Goal: Task Accomplishment & Management: Manage account settings

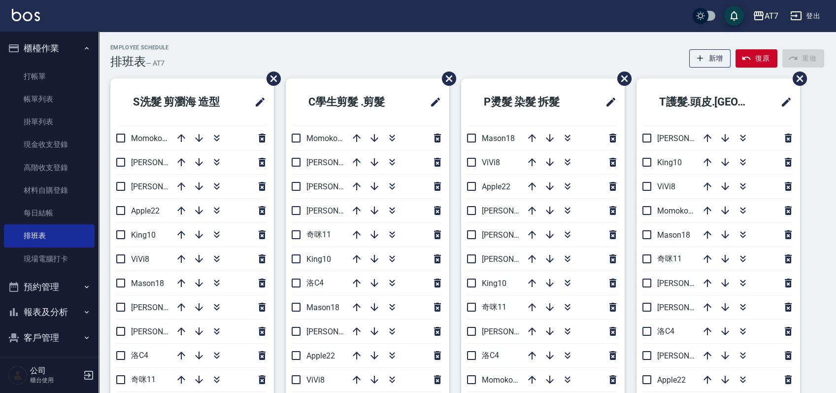
click at [543, 55] on div "Employee Schedule 排班表 — AT7 新增 復原 重做" at bounding box center [467, 56] width 714 height 24
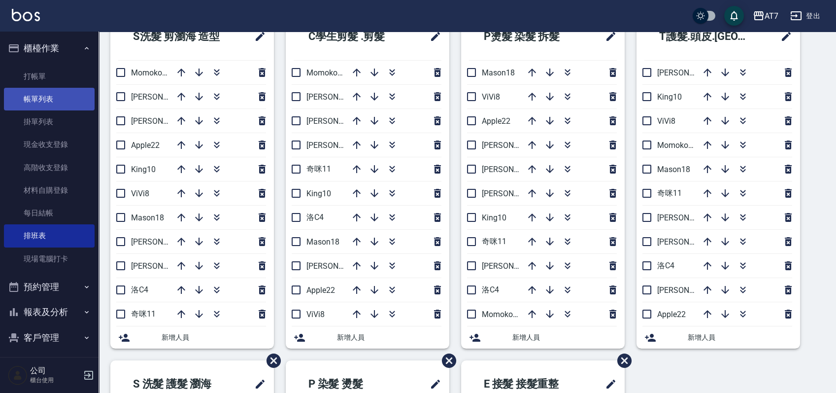
click at [46, 98] on link "帳單列表" at bounding box center [49, 99] width 91 height 23
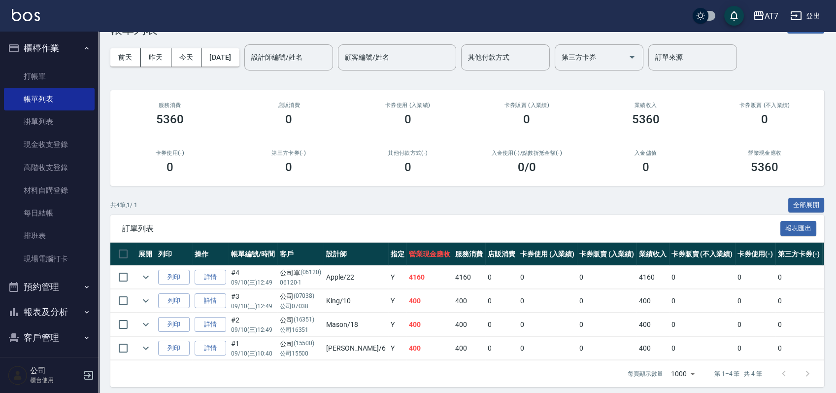
scroll to position [46, 0]
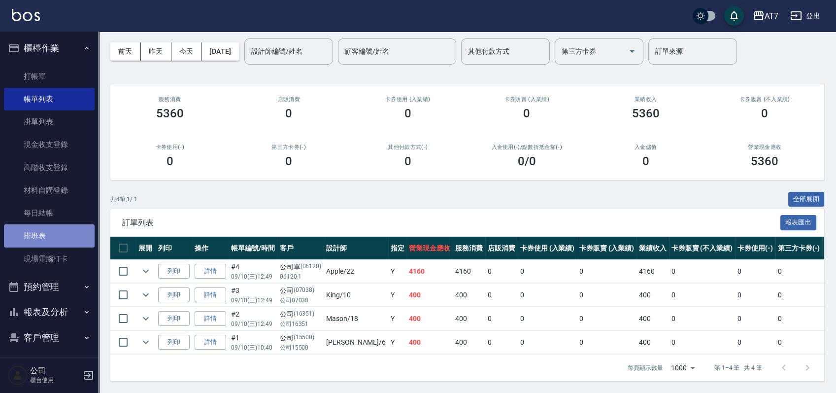
click at [51, 228] on link "排班表" at bounding box center [49, 235] width 91 height 23
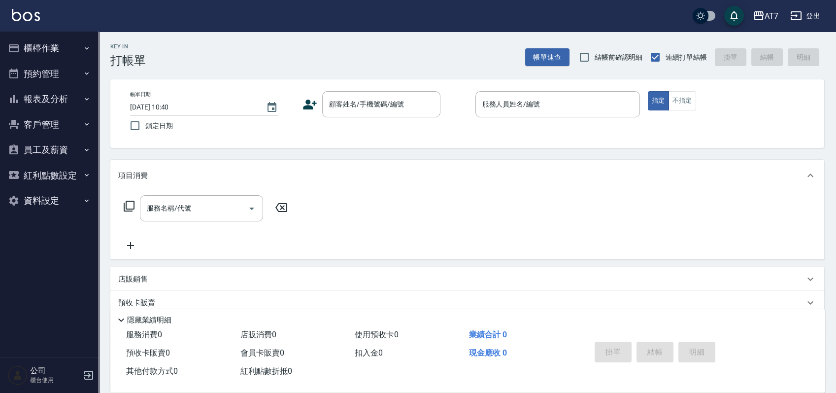
click at [376, 114] on div "顧客姓名/手機號碼/編號" at bounding box center [381, 104] width 118 height 26
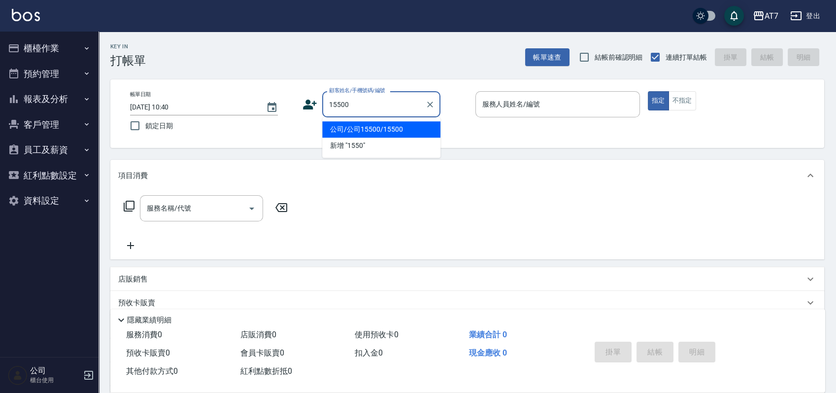
type input "公司/公司15500/15500"
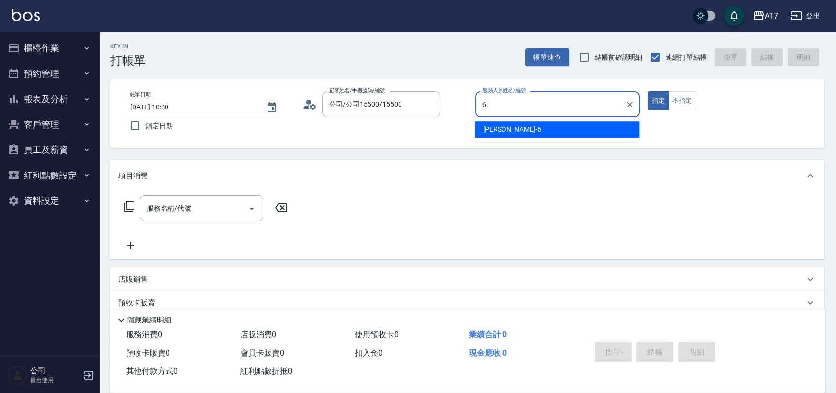
type input "杜莎莎-6"
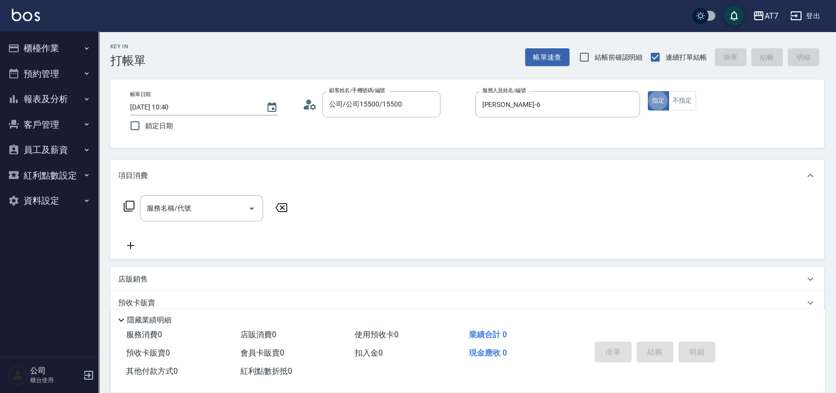
type button "true"
type input "303"
type input "40"
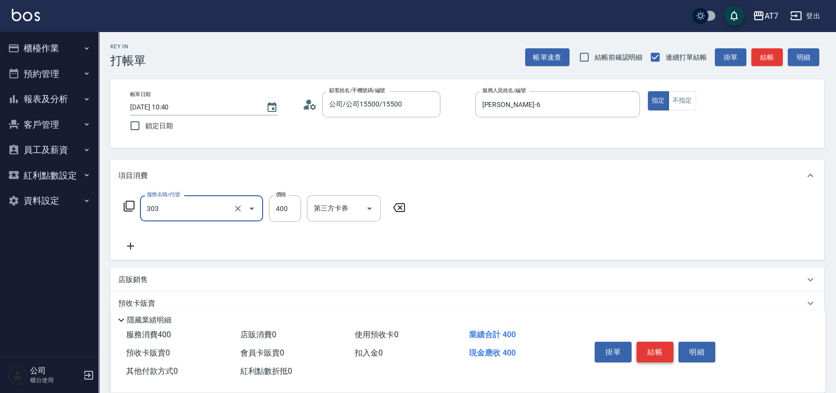
type input "A級剪髮(303)"
click at [652, 343] on button "結帳" at bounding box center [654, 351] width 37 height 21
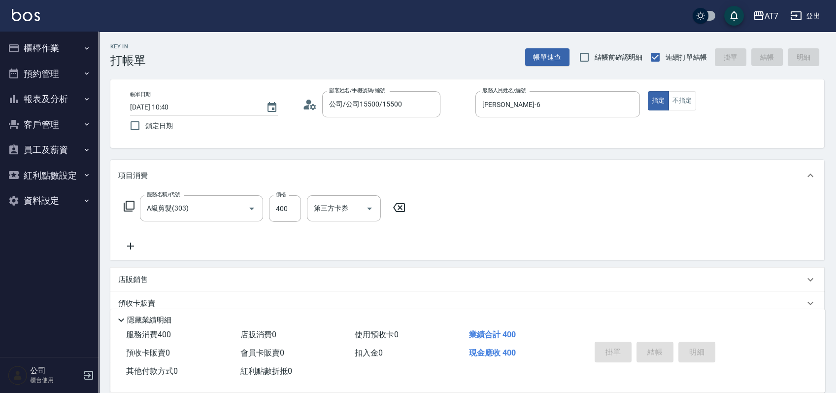
type input "2025/09/10 12:49"
type input "0"
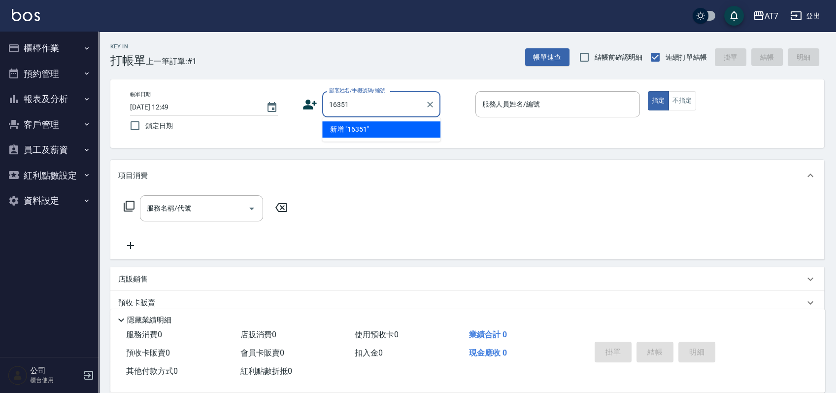
type input "16351"
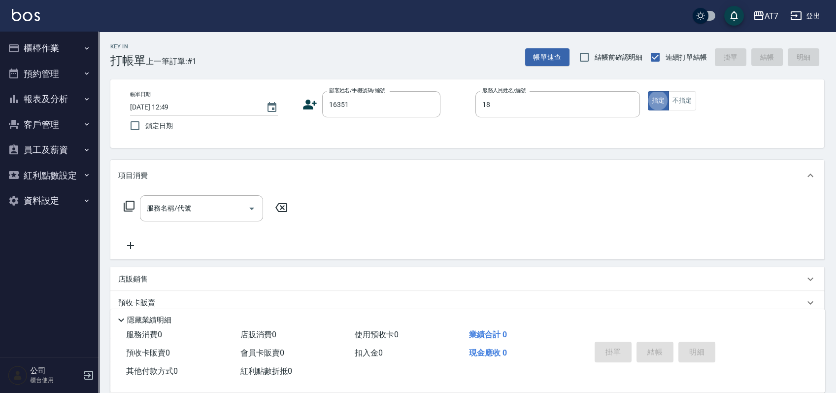
type input "Mason-18"
type input "公司/公司16351/16351"
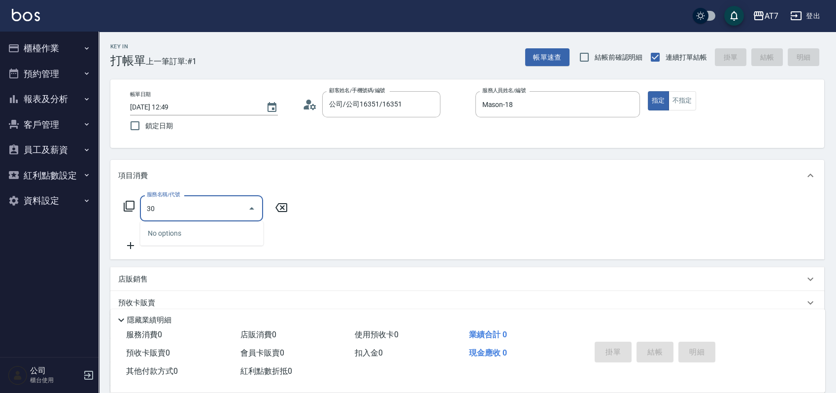
type input "303"
type input "40"
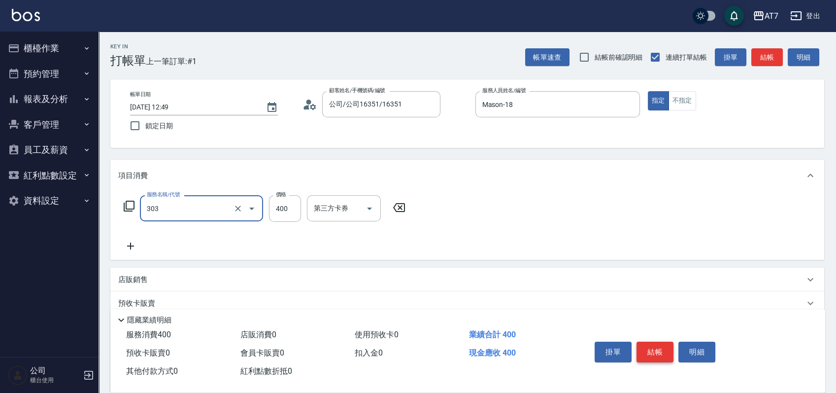
type input "A級剪髮(303)"
click at [653, 353] on button "結帳" at bounding box center [654, 351] width 37 height 21
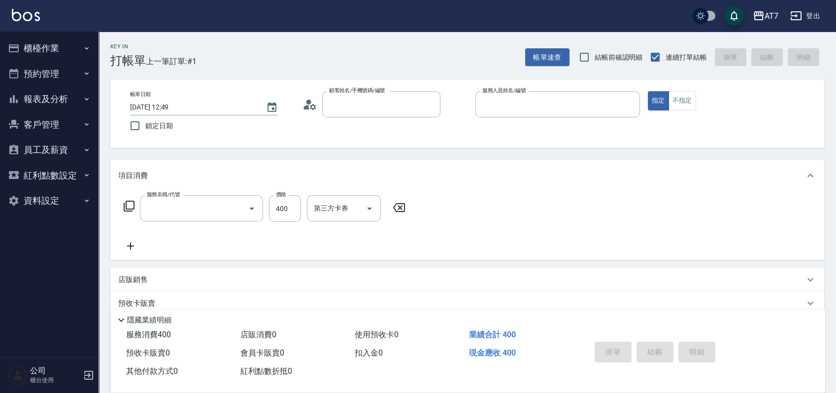
type input "0"
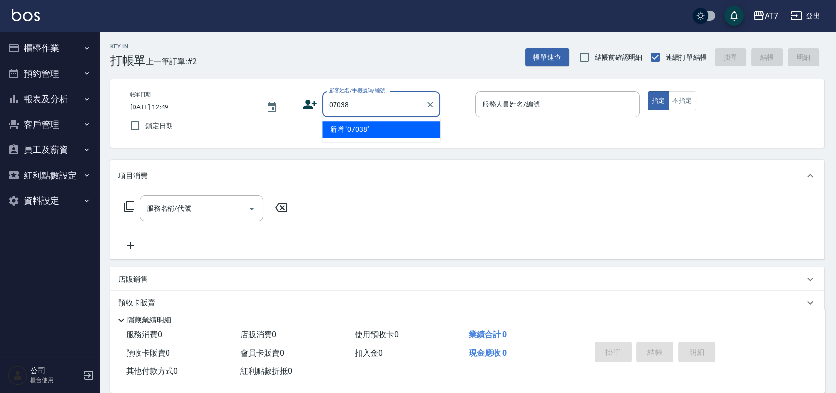
type input "07038"
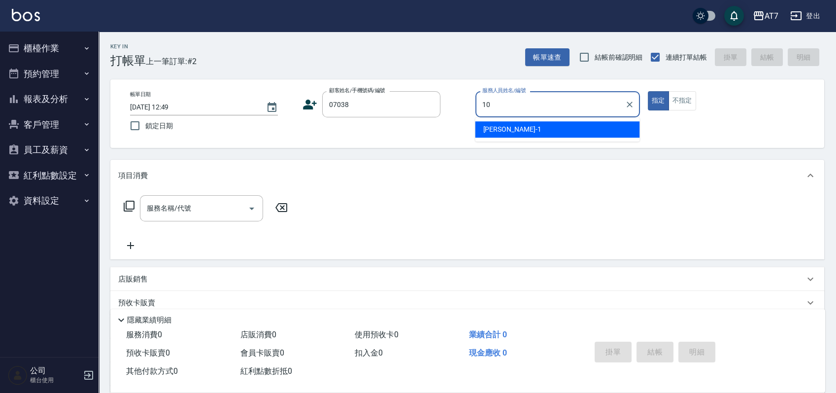
type input "King-10"
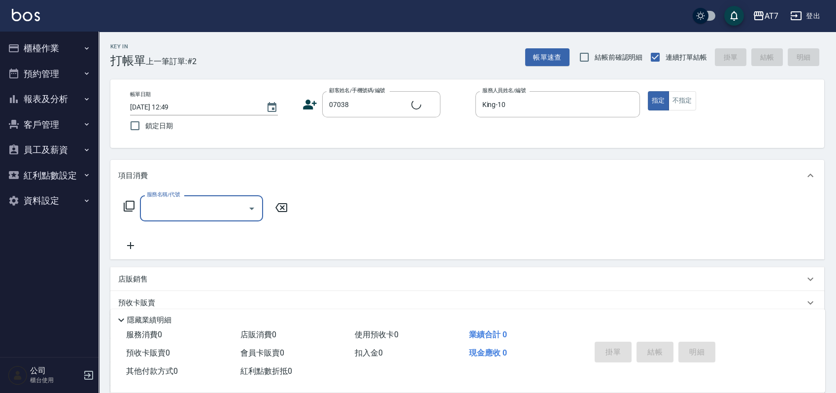
type input "公司/公司07038/07038"
type input "303"
type input "40"
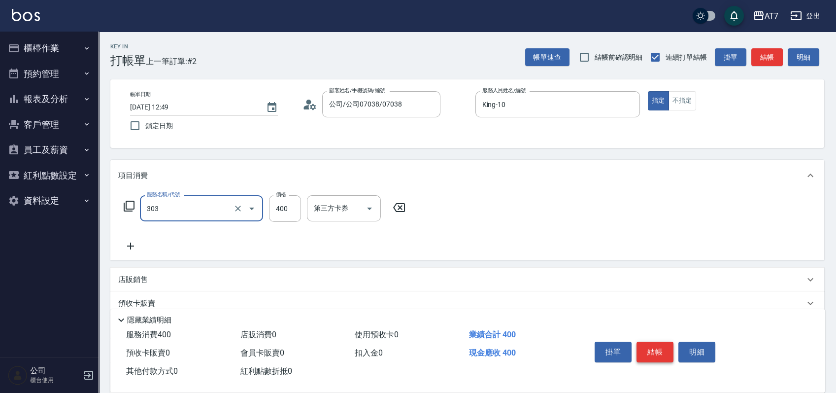
type input "A級剪髮(303)"
click at [654, 345] on button "結帳" at bounding box center [654, 351] width 37 height 21
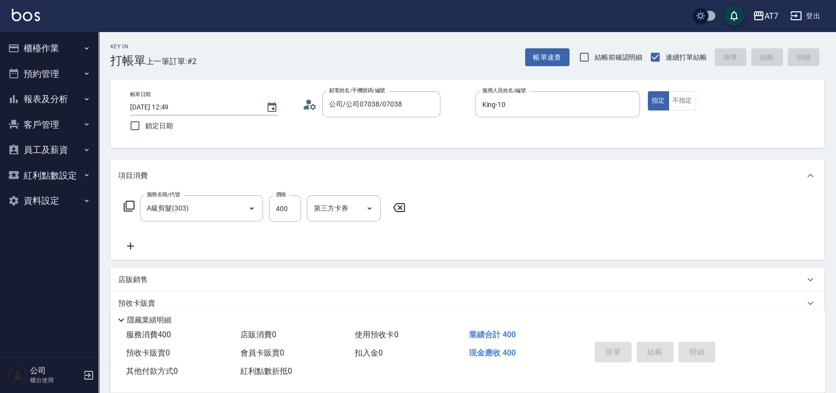
type input "0"
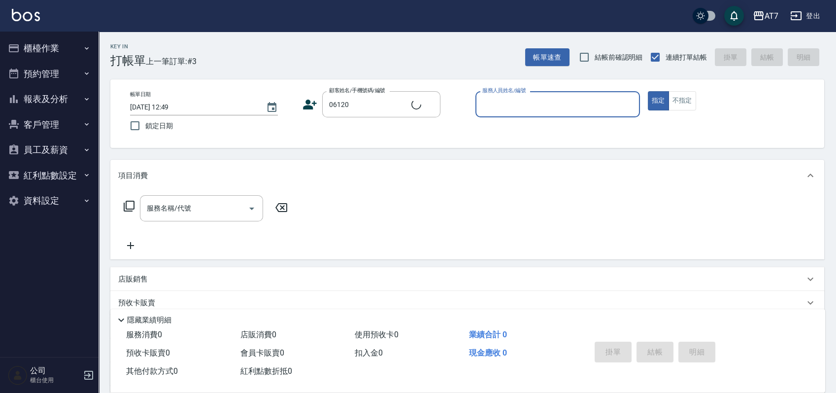
type input "公司單/06120-1/06120"
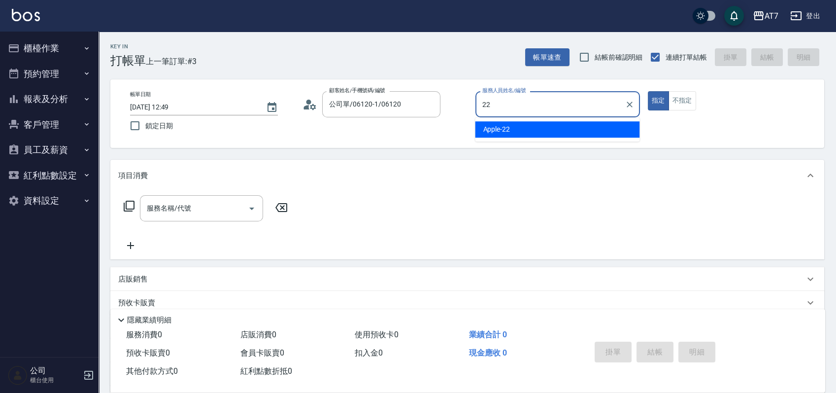
type input "Apple-22"
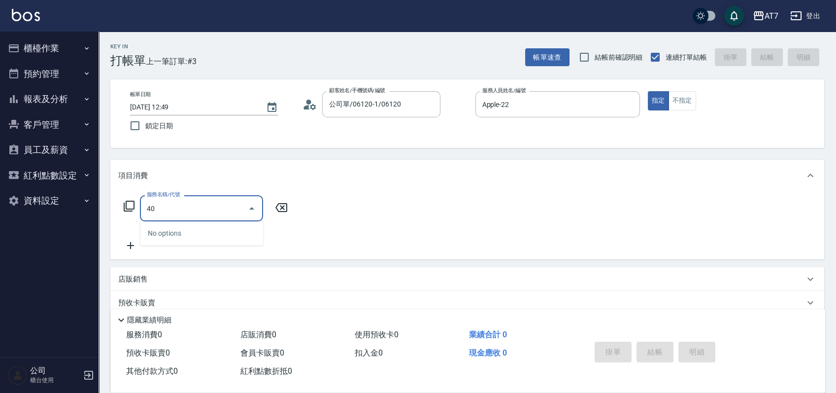
type input "400"
type input "150"
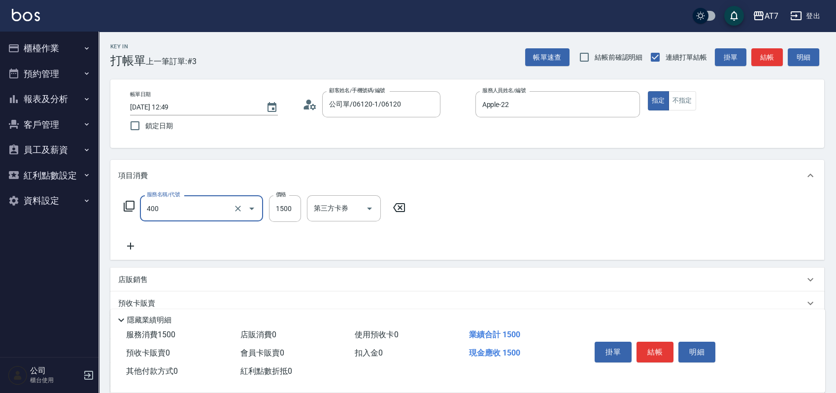
type input "染髮(400)"
type input "0"
type input "248"
type input "240"
type input "2480"
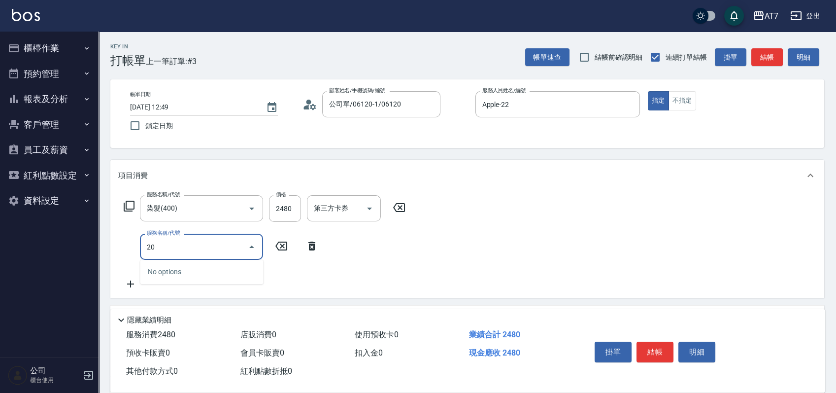
type input "200"
type input "390"
type input "燙髮(200)"
type input "1"
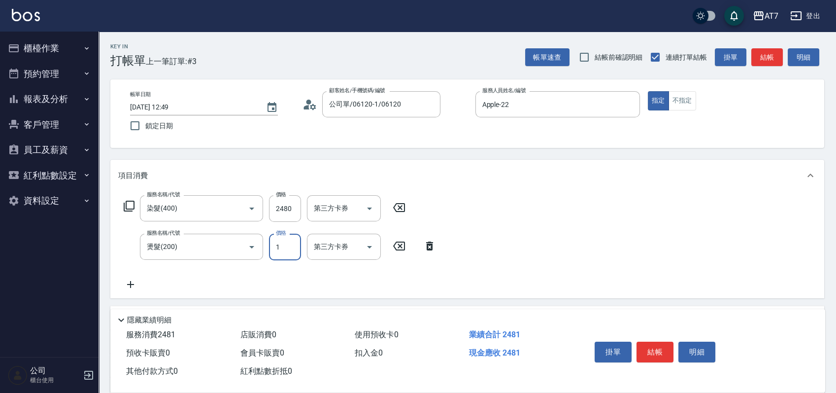
type input "240"
type input "168"
type input "260"
type input "1680"
type input "410"
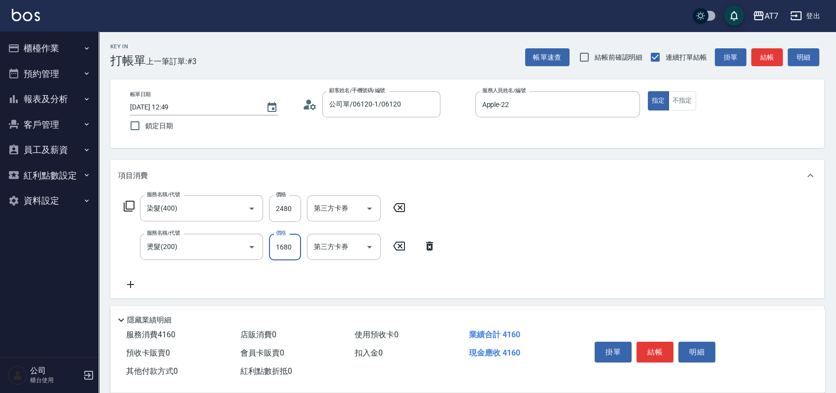
type input "1680"
click at [654, 348] on button "結帳" at bounding box center [654, 351] width 37 height 21
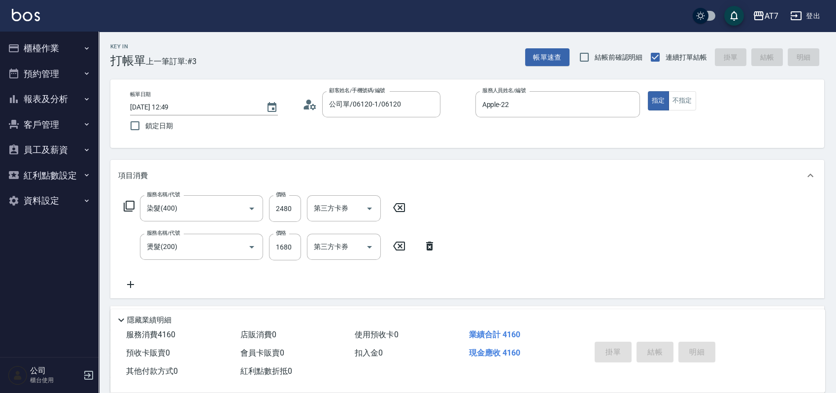
type input "2025/09/10 12:50"
type input "0"
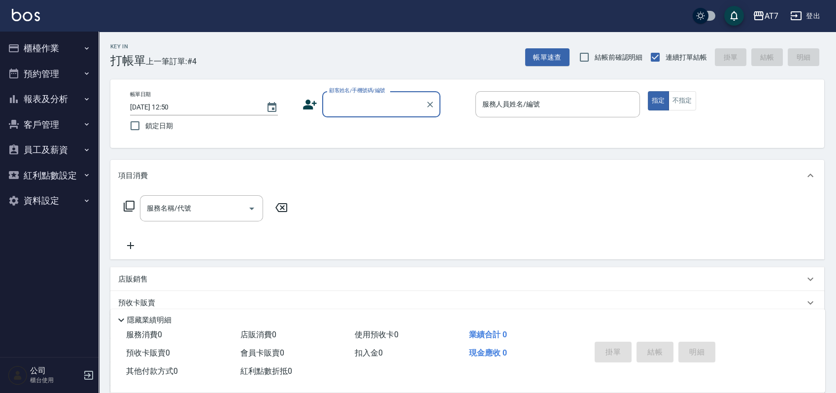
click at [804, 17] on button "登出" at bounding box center [805, 16] width 38 height 18
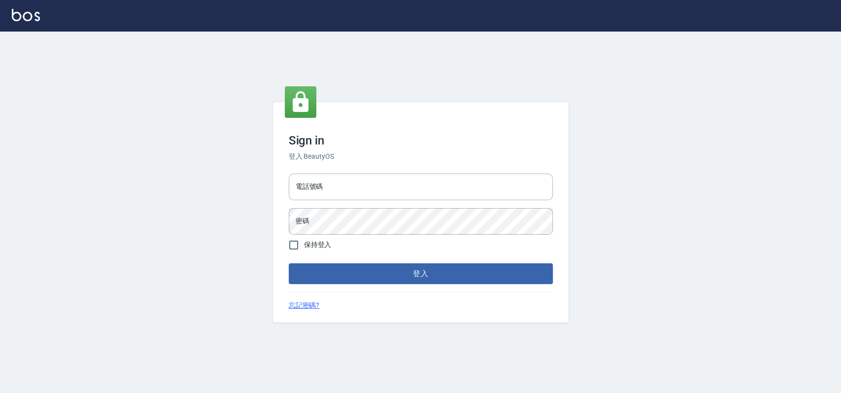
type input "033323173"
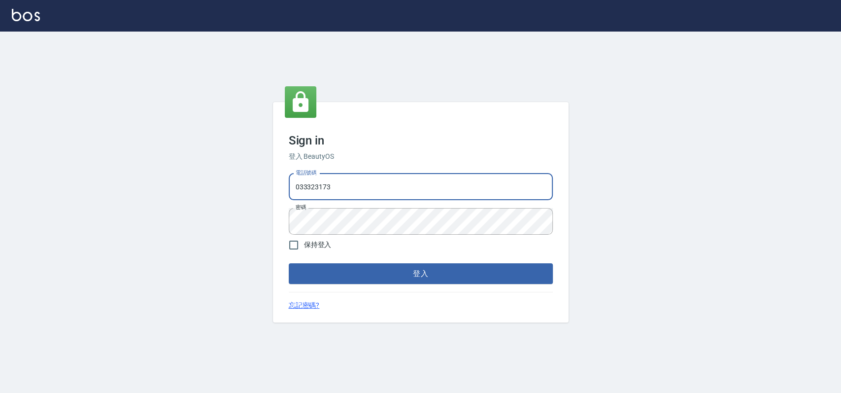
click at [359, 184] on input "033323173" at bounding box center [421, 186] width 264 height 27
type input "0"
click at [365, 191] on input "電話號碼" at bounding box center [421, 186] width 264 height 27
type input "0936122372"
click at [289, 263] on button "登入" at bounding box center [421, 273] width 264 height 21
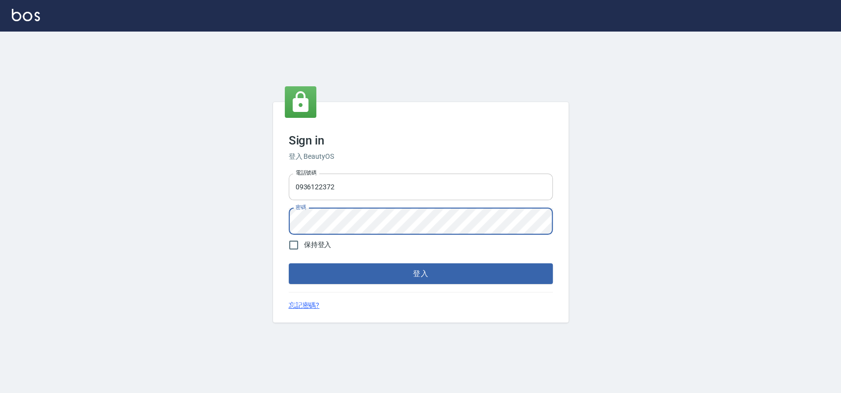
click at [289, 263] on button "登入" at bounding box center [421, 273] width 264 height 21
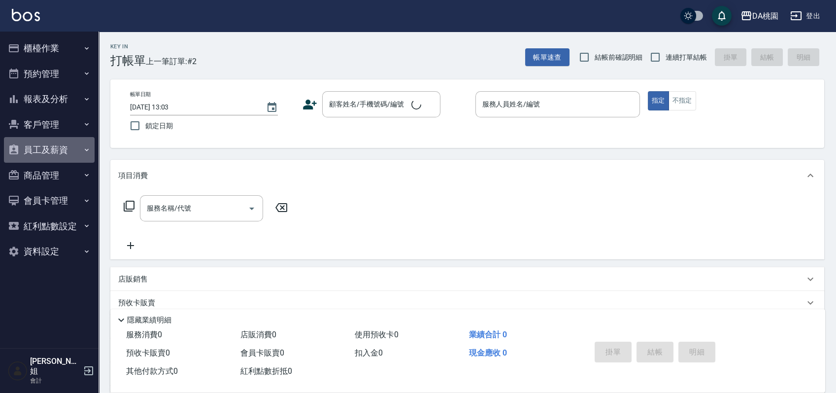
click at [43, 156] on button "員工及薪資" at bounding box center [49, 150] width 91 height 26
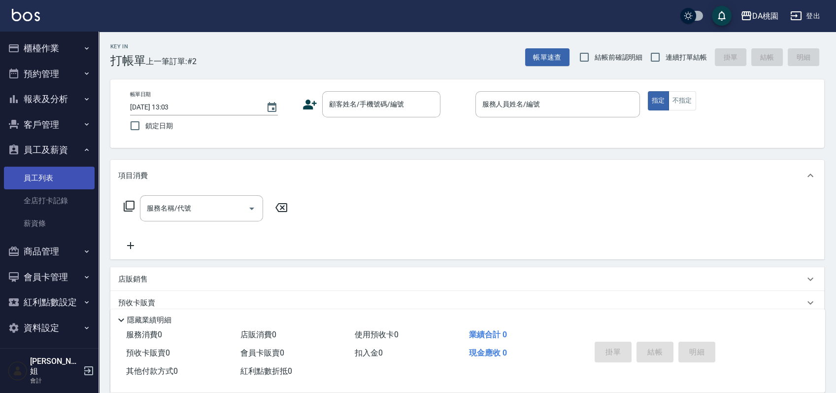
click at [39, 172] on link "員工列表" at bounding box center [49, 178] width 91 height 23
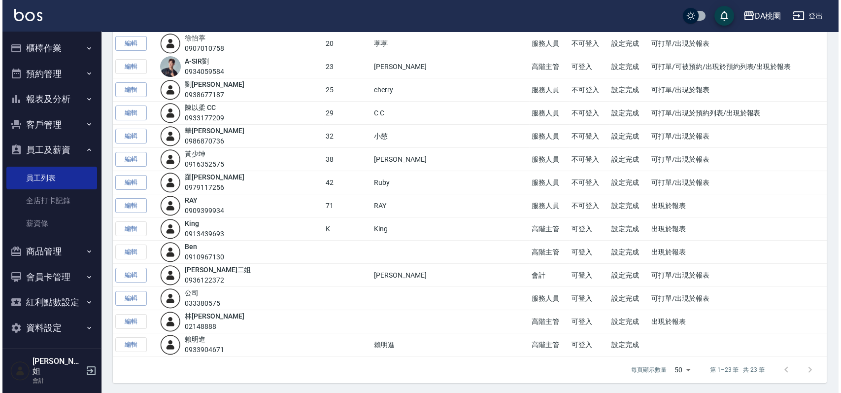
scroll to position [41, 0]
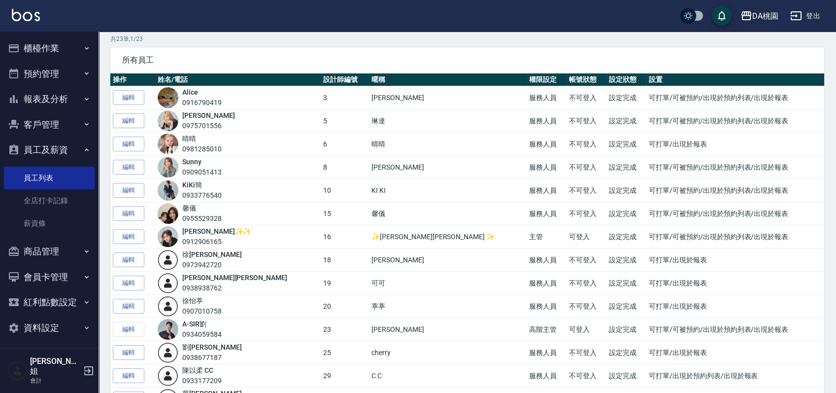
click at [743, 11] on icon "button" at bounding box center [746, 15] width 10 height 9
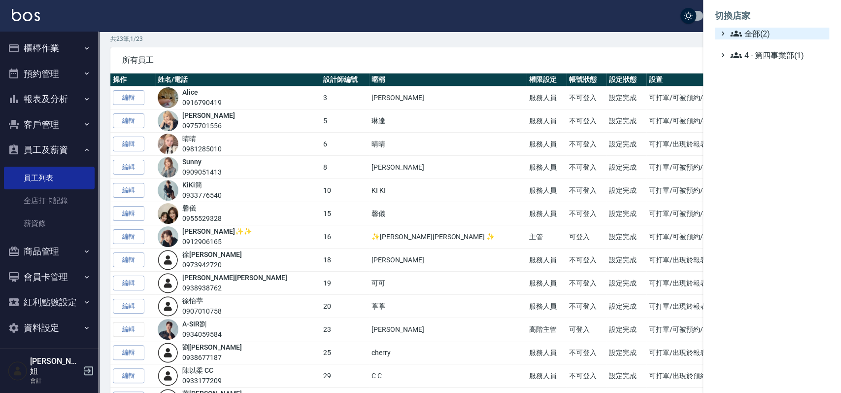
click at [742, 32] on span "全部(2)" at bounding box center [777, 34] width 95 height 12
click at [736, 42] on icon at bounding box center [735, 45] width 10 height 9
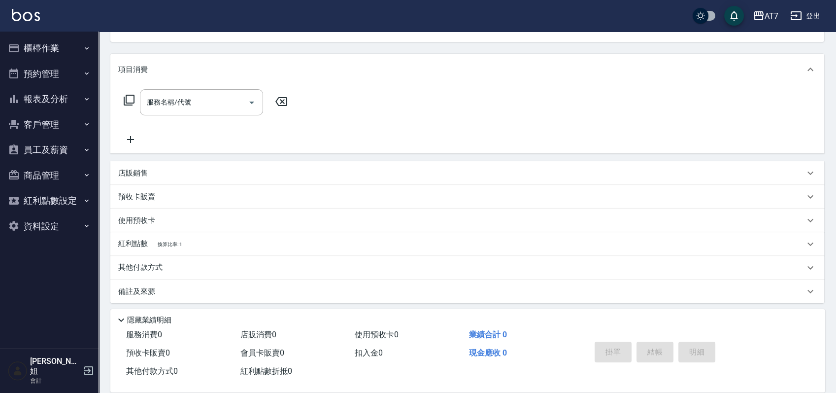
scroll to position [109, 0]
click at [52, 147] on button "員工及薪資" at bounding box center [49, 150] width 91 height 26
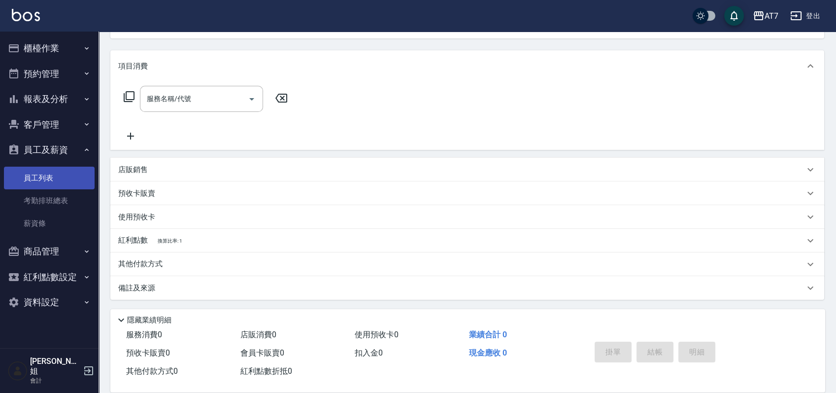
click at [47, 171] on link "員工列表" at bounding box center [49, 178] width 91 height 23
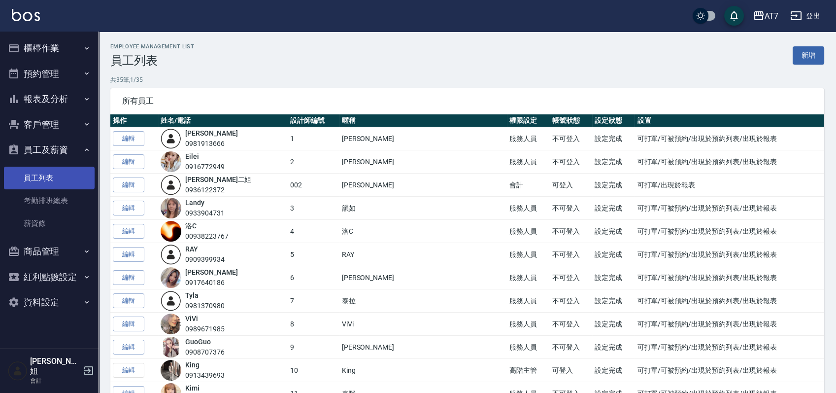
scroll to position [328, 0]
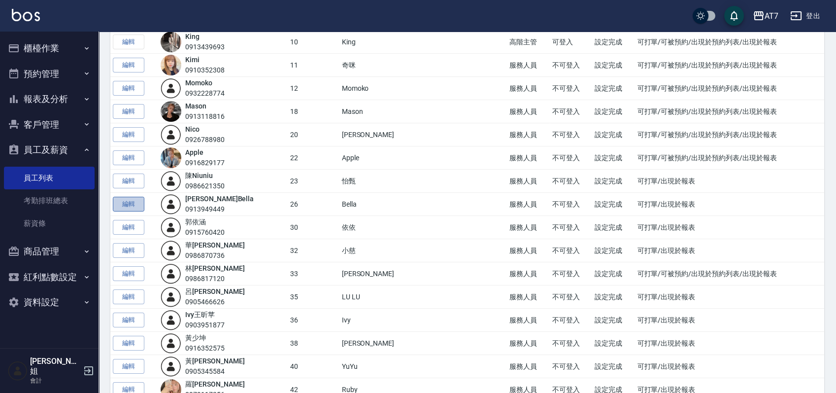
click at [126, 200] on link "編輯" at bounding box center [129, 204] width 32 height 15
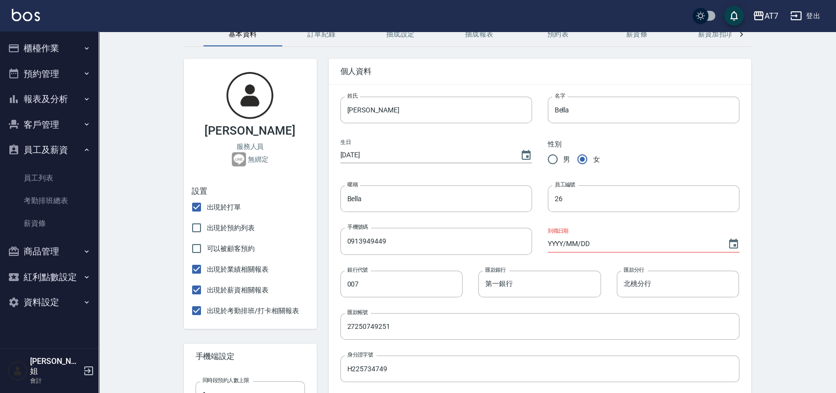
scroll to position [66, 0]
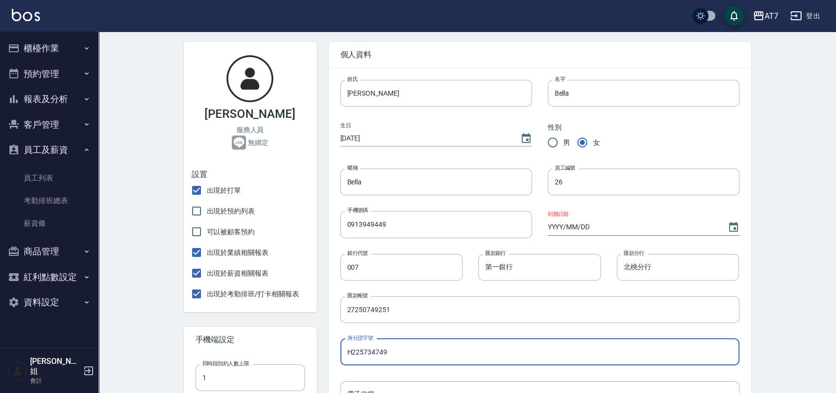
drag, startPoint x: 399, startPoint y: 349, endPoint x: 345, endPoint y: 350, distance: 54.2
click at [345, 350] on input "H225734749" at bounding box center [539, 351] width 399 height 27
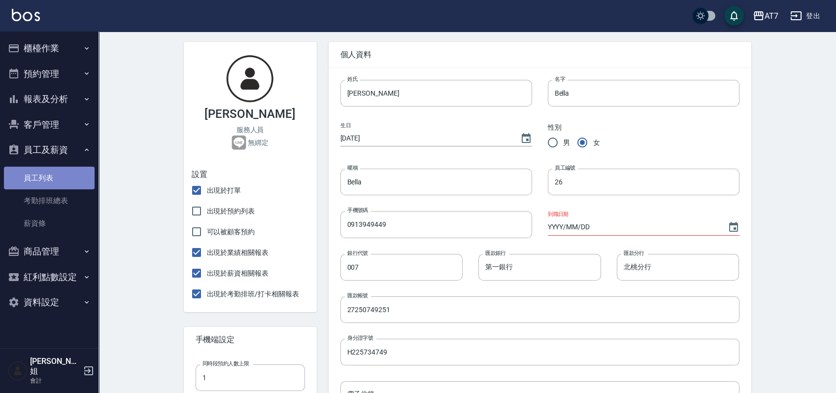
click at [51, 172] on link "員工列表" at bounding box center [49, 178] width 91 height 23
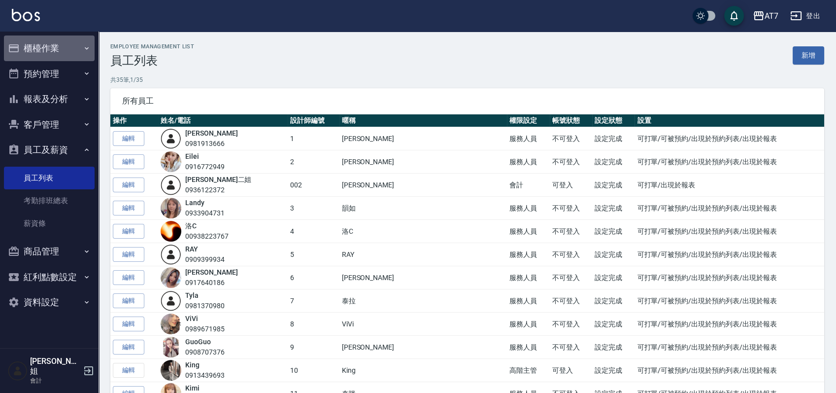
click at [71, 41] on button "櫃檯作業" at bounding box center [49, 48] width 91 height 26
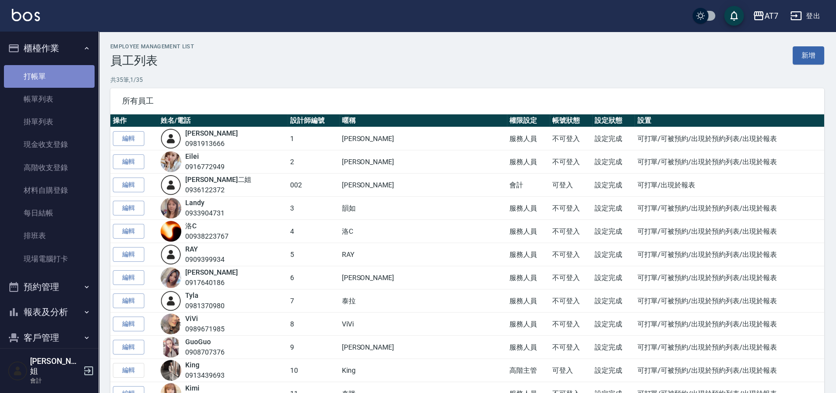
click at [55, 73] on link "打帳單" at bounding box center [49, 76] width 91 height 23
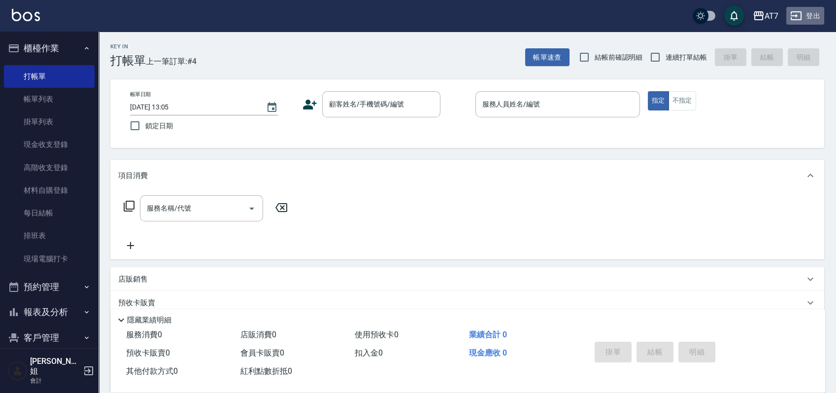
click at [810, 14] on button "登出" at bounding box center [805, 16] width 38 height 18
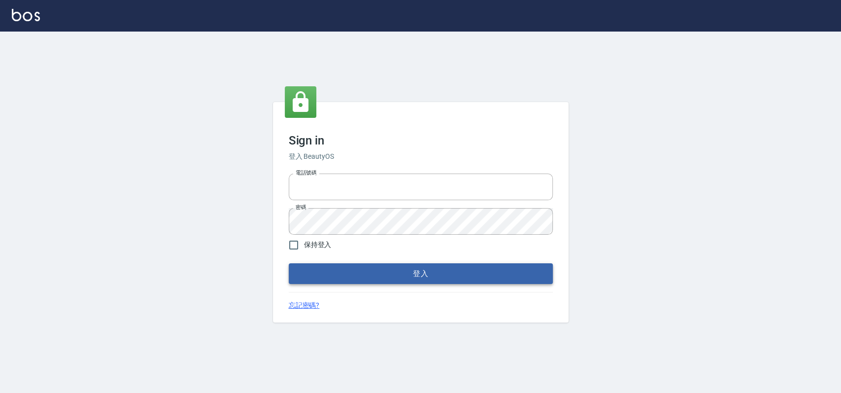
type input "033323173"
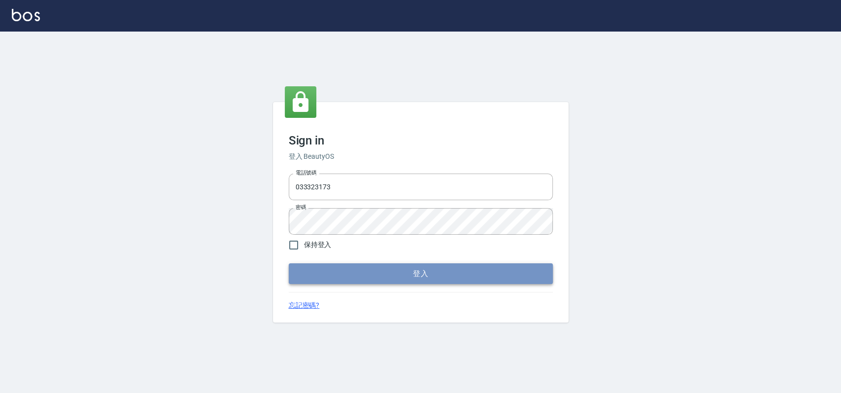
click at [336, 267] on button "登入" at bounding box center [421, 273] width 264 height 21
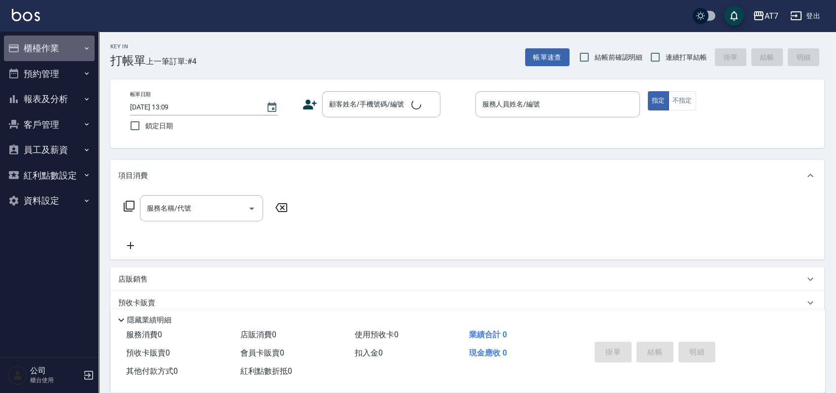
click at [43, 45] on button "櫃檯作業" at bounding box center [49, 48] width 91 height 26
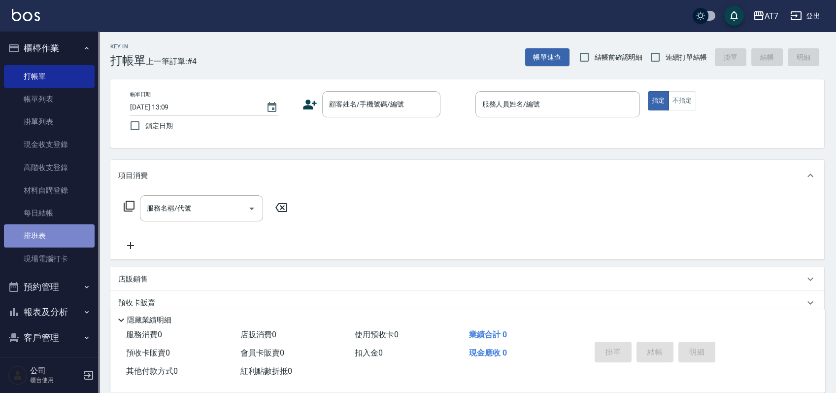
click at [56, 240] on link "排班表" at bounding box center [49, 235] width 91 height 23
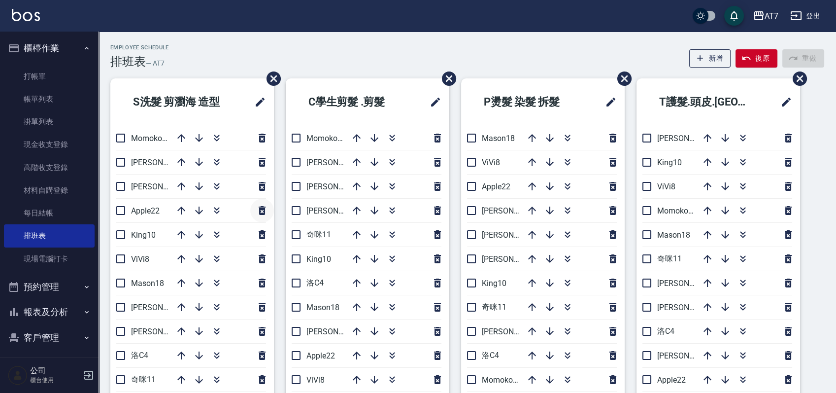
scroll to position [66, 0]
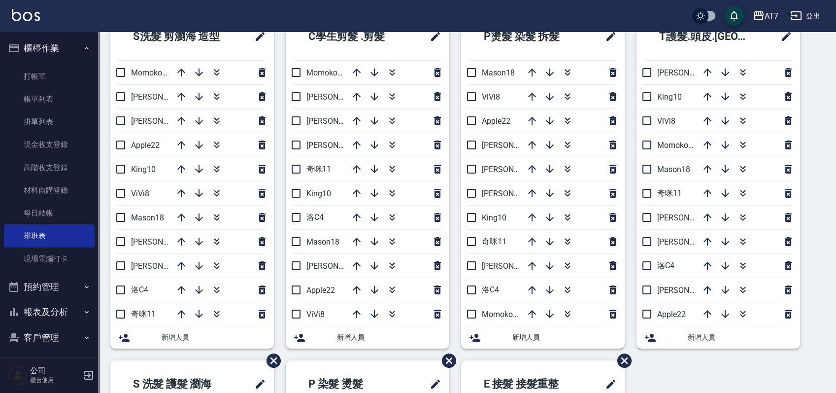
click at [809, 268] on div "S洗髮 剪瀏海 造型 Momoko12 [PERSON_NAME]6 [PERSON_NAME]2 Apple22 King10 ViVi8 Mason18 …" at bounding box center [462, 360] width 726 height 695
